Goal: Transaction & Acquisition: Purchase product/service

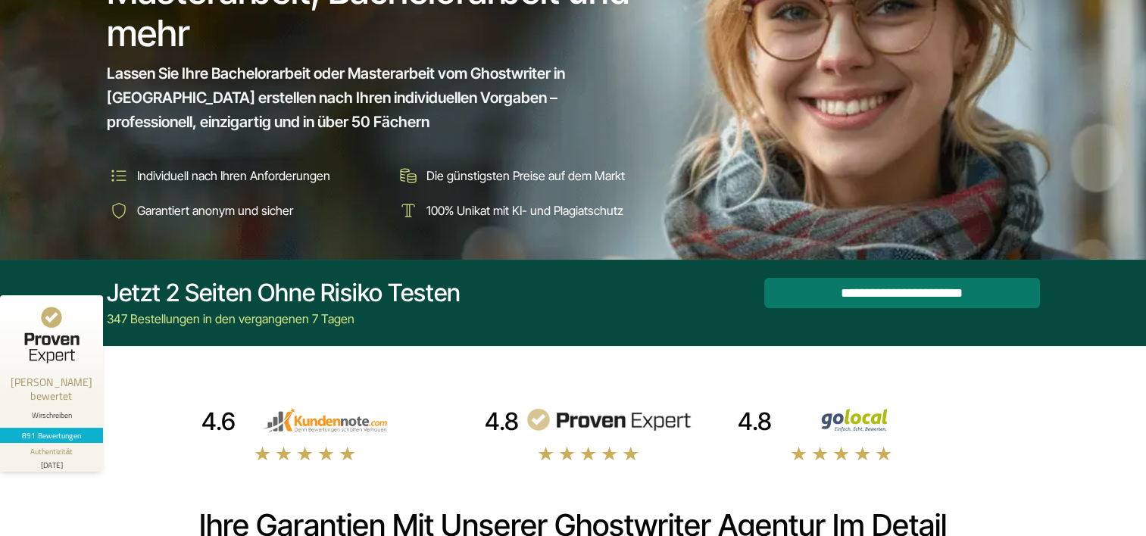
scroll to position [242, 0]
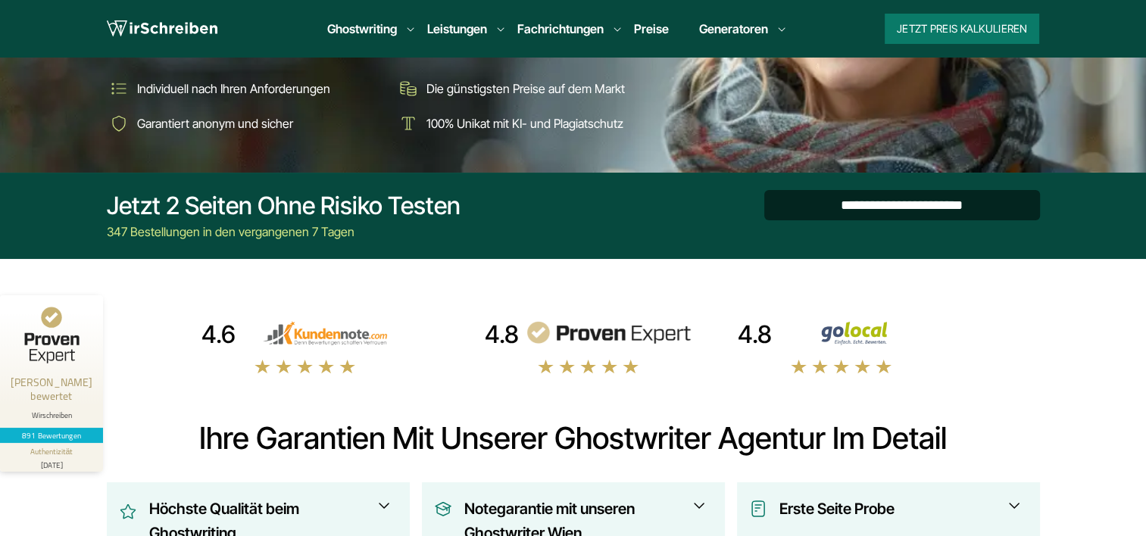
click at [920, 200] on input "**********" at bounding box center [902, 205] width 276 height 30
click at [0, 0] on div "**********" at bounding box center [0, 0] width 0 height 0
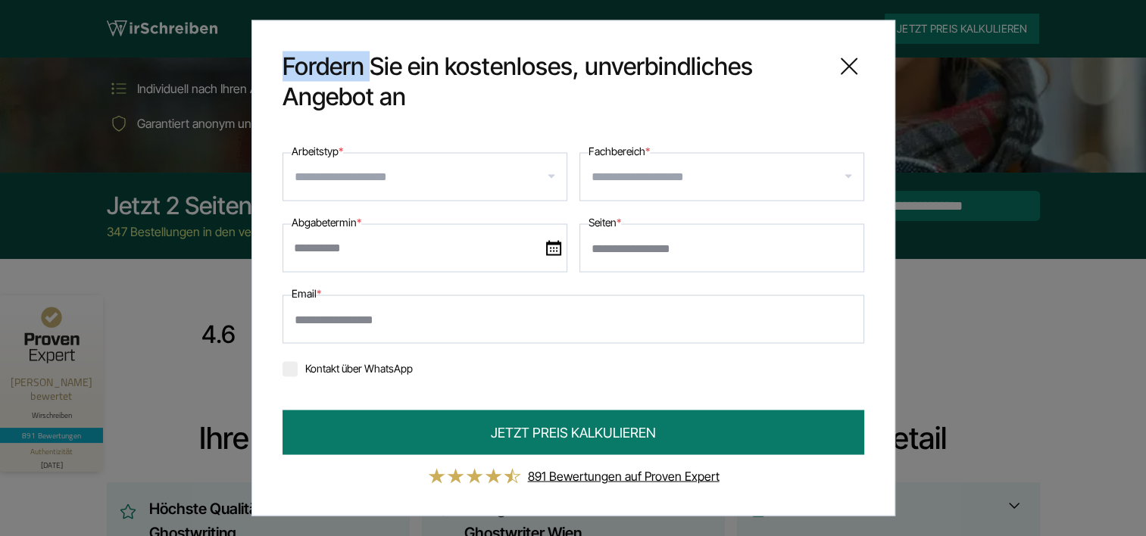
click at [555, 179] on input "Arbeitstyp *" at bounding box center [431, 177] width 272 height 24
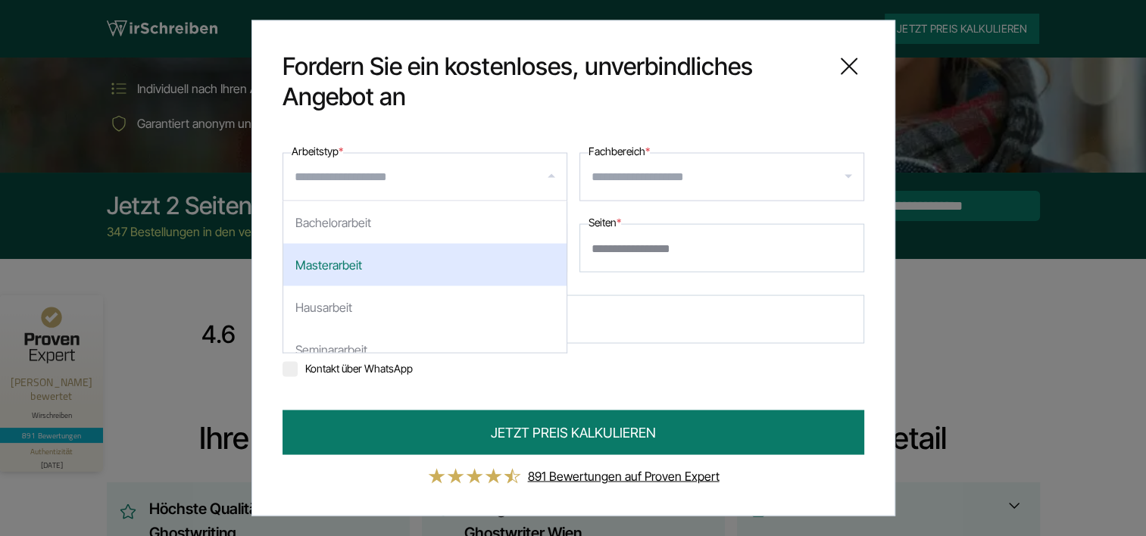
click at [455, 273] on div "Masterarbeit" at bounding box center [424, 265] width 283 height 42
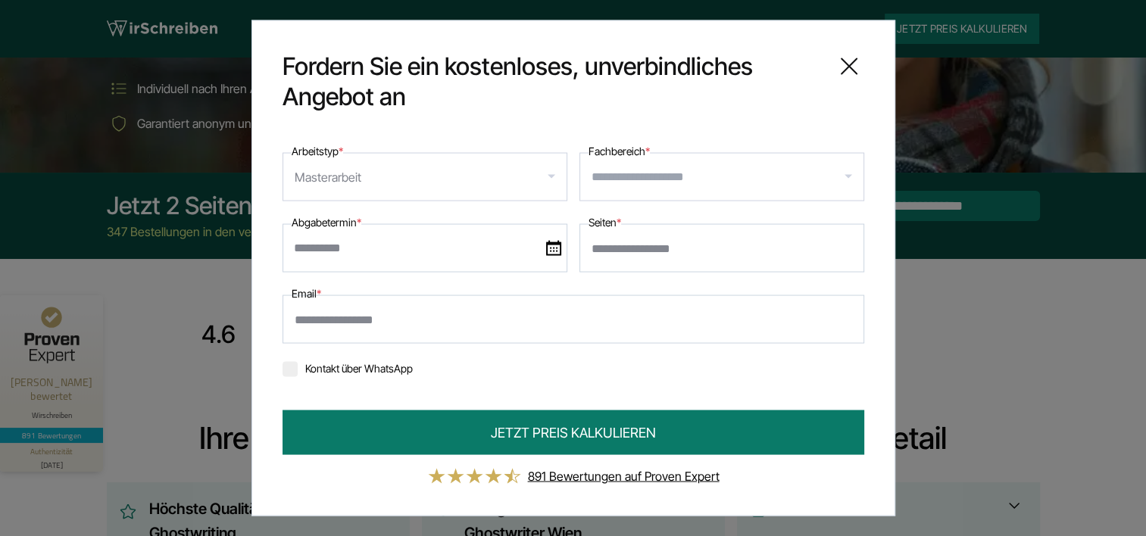
click at [859, 64] on icon at bounding box center [849, 67] width 30 height 30
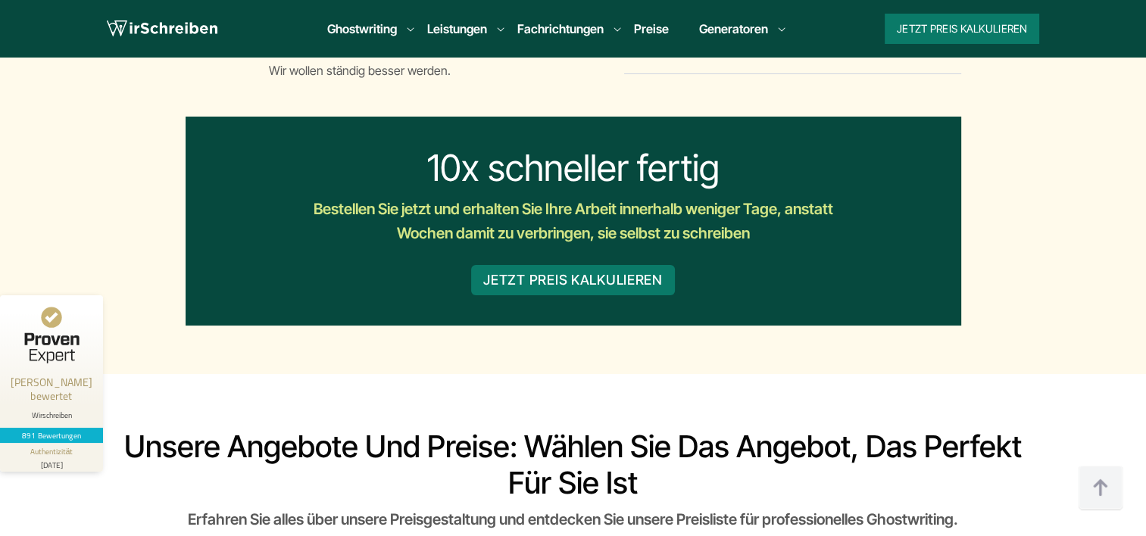
scroll to position [3455, 0]
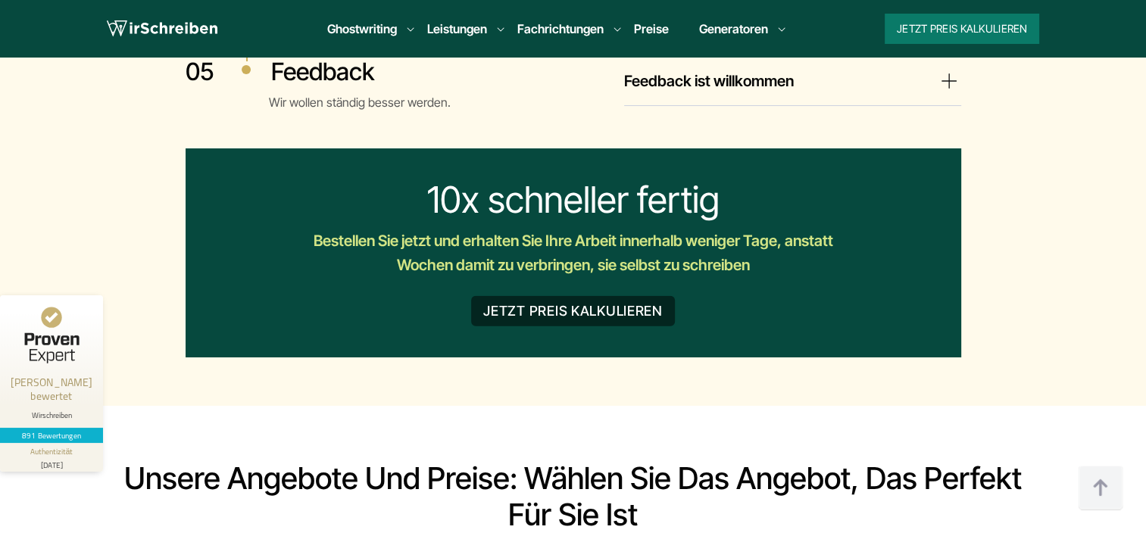
click at [555, 296] on button "JETZT PREIS KALKULIEREN" at bounding box center [573, 311] width 204 height 30
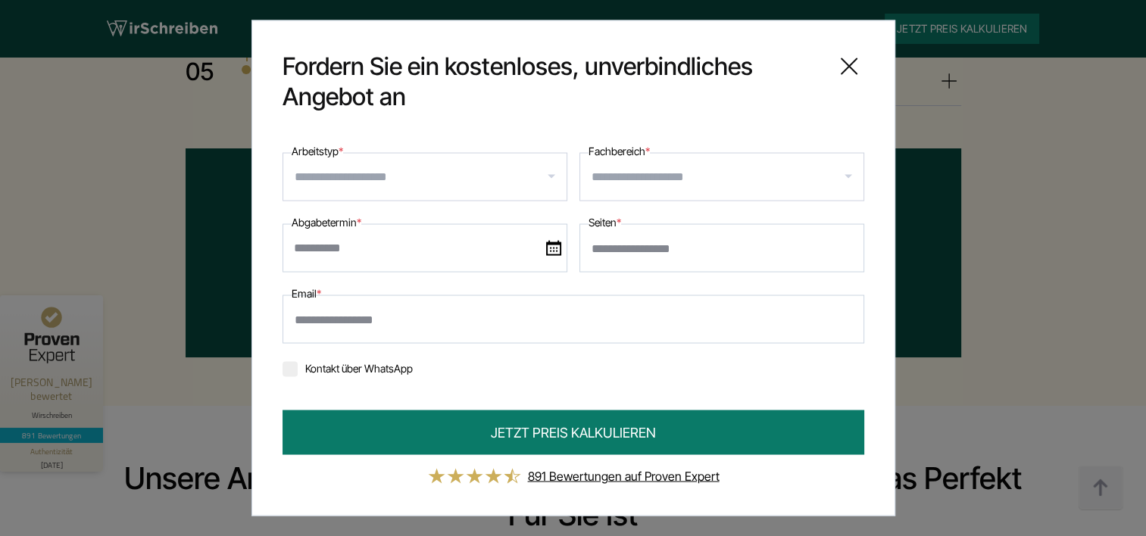
click at [445, 165] on input "Arbeitstyp *" at bounding box center [431, 177] width 272 height 24
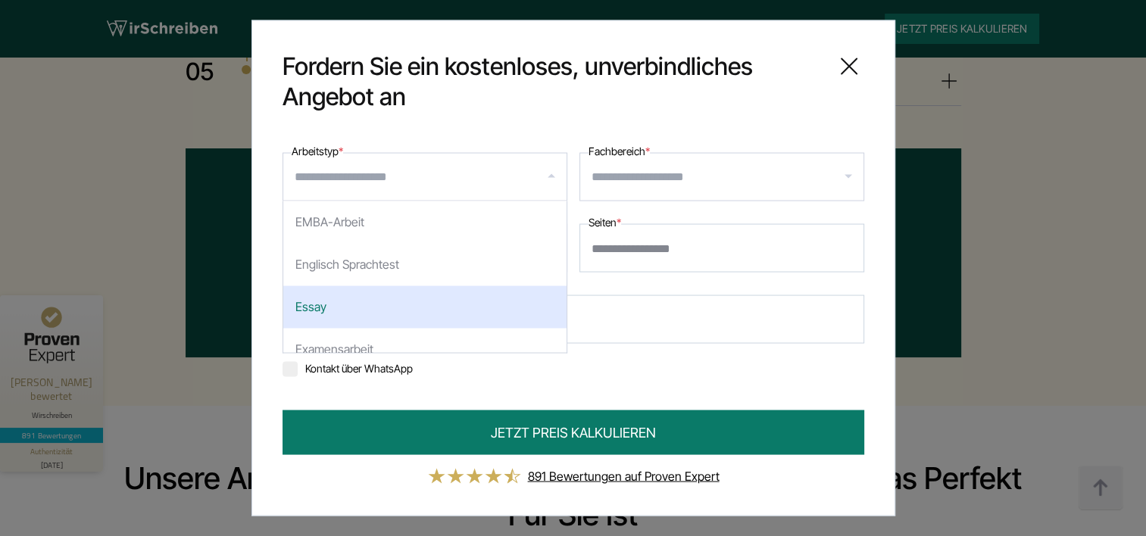
drag, startPoint x: 559, startPoint y: 218, endPoint x: 521, endPoint y: 314, distance: 102.7
click at [521, 314] on div "Essay" at bounding box center [424, 307] width 283 height 42
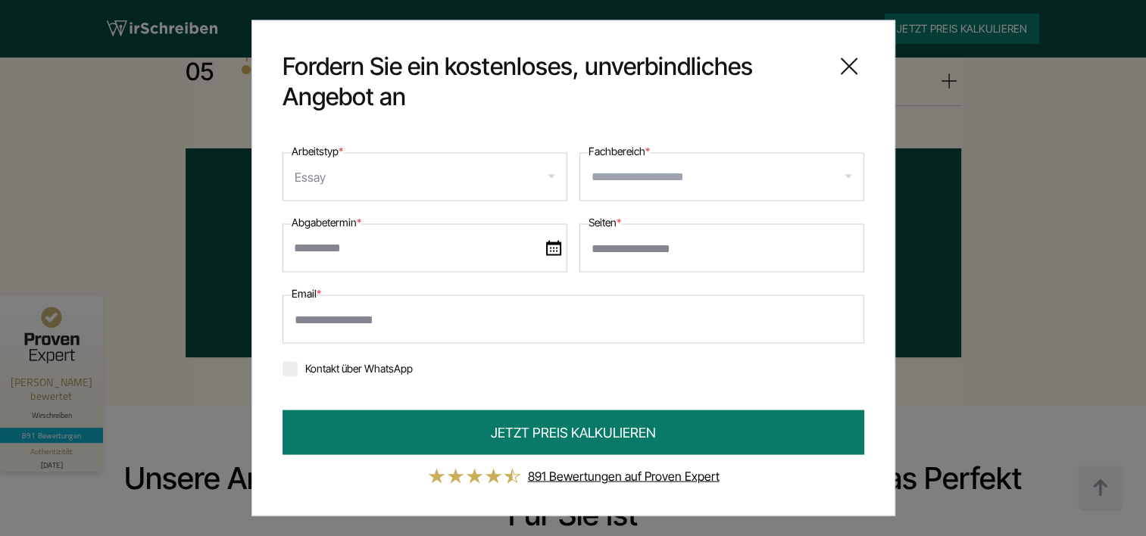
click at [553, 183] on input "Arbeitstyp *" at bounding box center [446, 177] width 235 height 24
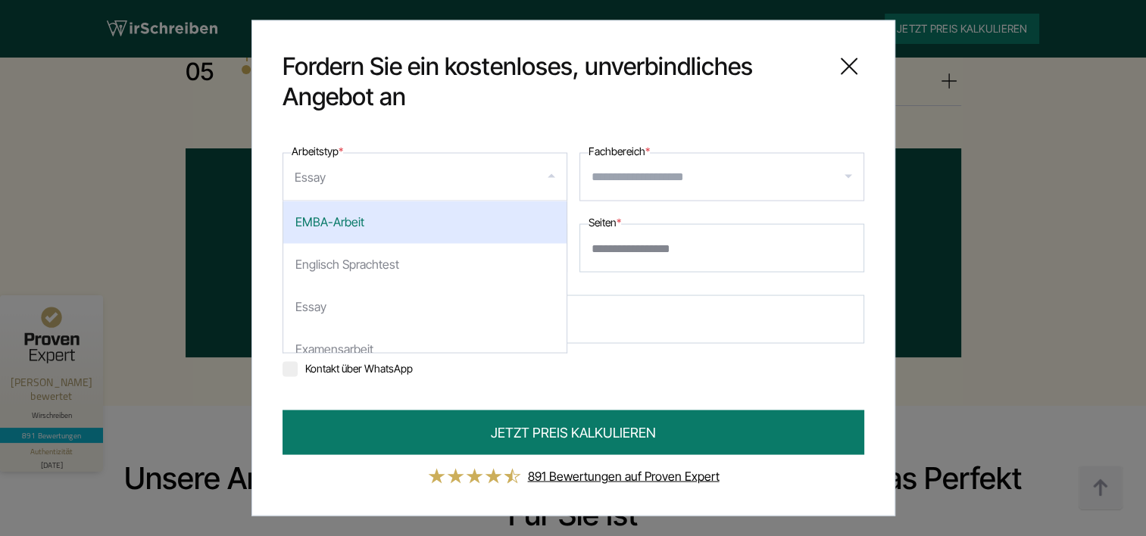
scroll to position [0, 0]
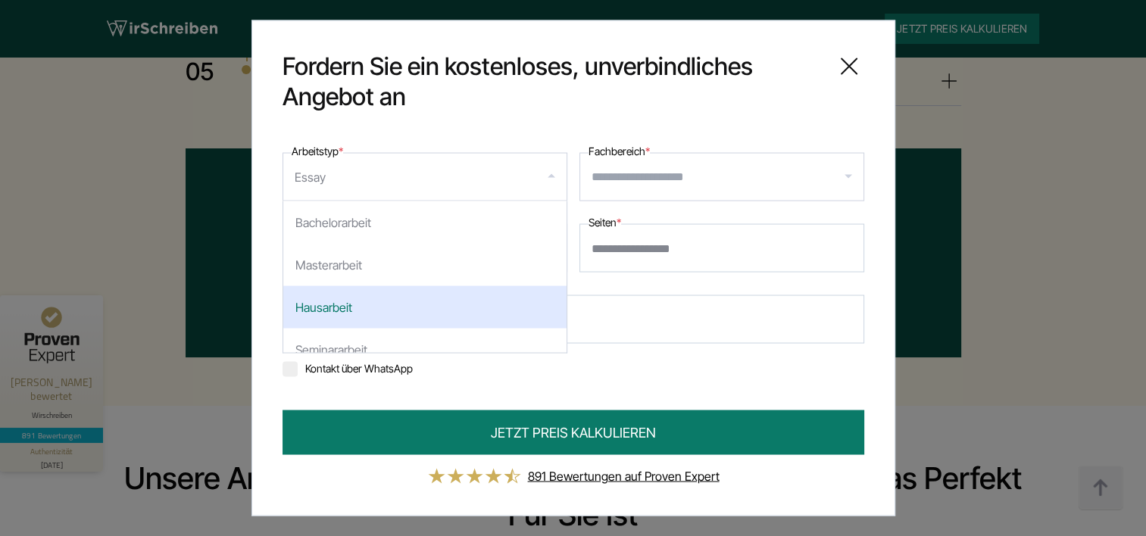
click at [380, 316] on div "Hausarbeit" at bounding box center [424, 307] width 283 height 42
select select "**"
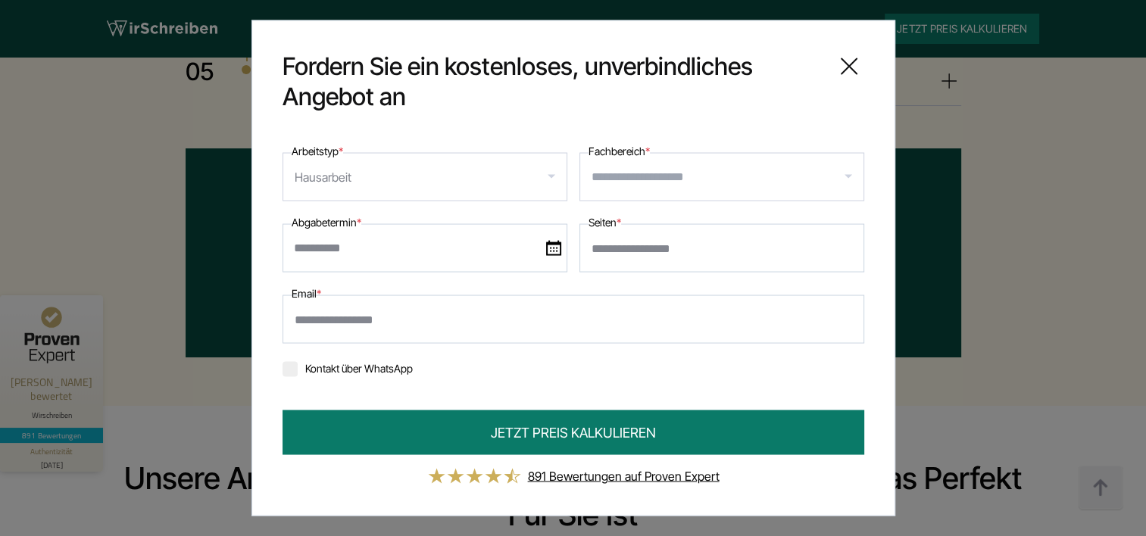
drag, startPoint x: 667, startPoint y: 252, endPoint x: 627, endPoint y: 248, distance: 41.2
click at [627, 248] on input "Seiten *" at bounding box center [722, 248] width 285 height 48
drag, startPoint x: 602, startPoint y: 249, endPoint x: 591, endPoint y: 257, distance: 13.5
click at [591, 257] on input "Seiten *" at bounding box center [722, 248] width 285 height 48
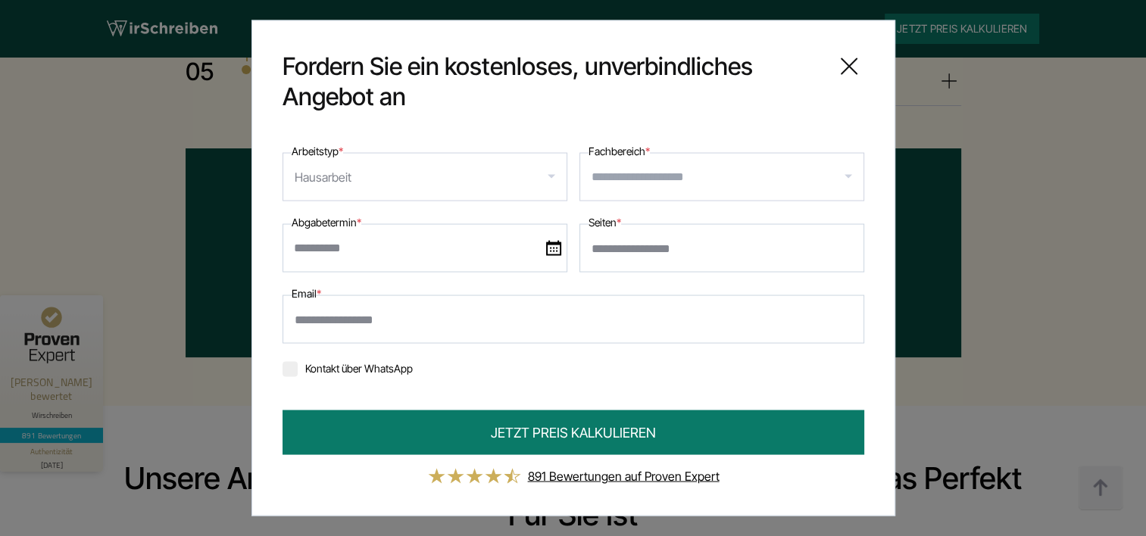
click at [558, 473] on link "891 Bewertungen auf Proven Expert" at bounding box center [624, 476] width 192 height 15
